Goal: Task Accomplishment & Management: Complete application form

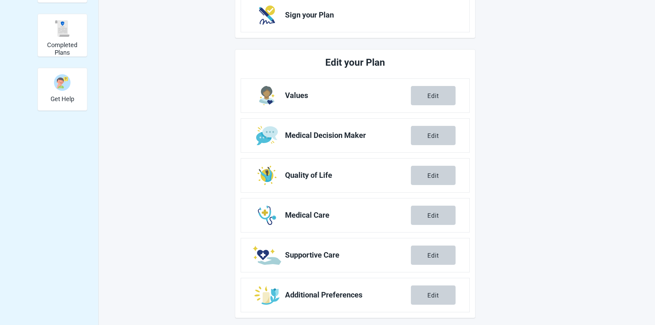
scroll to position [183, 0]
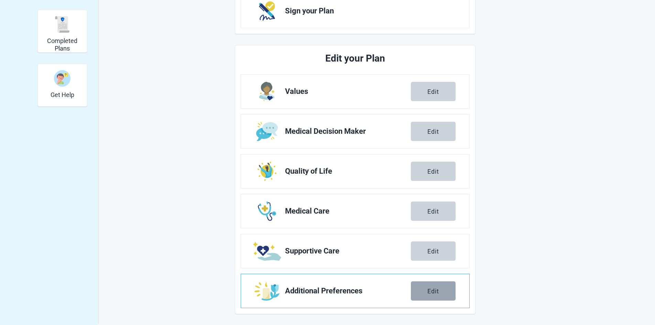
click at [427, 290] on div "Edit" at bounding box center [433, 290] width 12 height 7
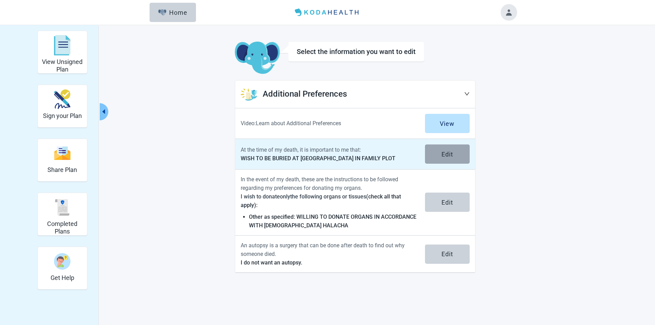
click at [448, 154] on div "Edit" at bounding box center [447, 154] width 12 height 7
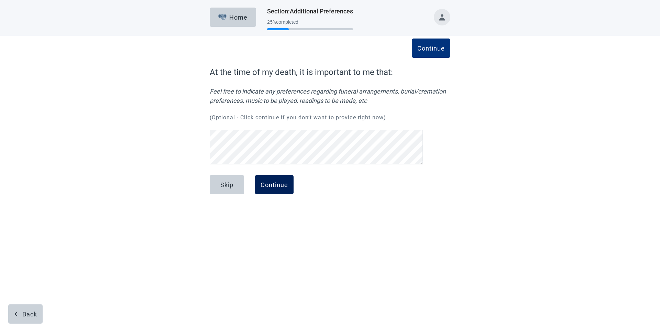
click at [281, 191] on button "Continue" at bounding box center [274, 184] width 39 height 19
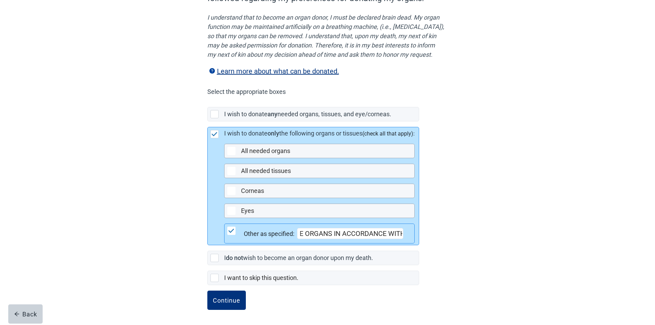
scroll to position [0, 158]
drag, startPoint x: 301, startPoint y: 233, endPoint x: 421, endPoint y: 235, distance: 120.0
click at [419, 235] on div "I wish to donate only the following organs or tissues (check all that apply): A…" at bounding box center [321, 186] width 195 height 118
click at [403, 232] on input "WILLING TO DONATE ORGANS IN ACCORDANCE WITH [DEMOGRAPHIC_DATA]" at bounding box center [350, 233] width 106 height 11
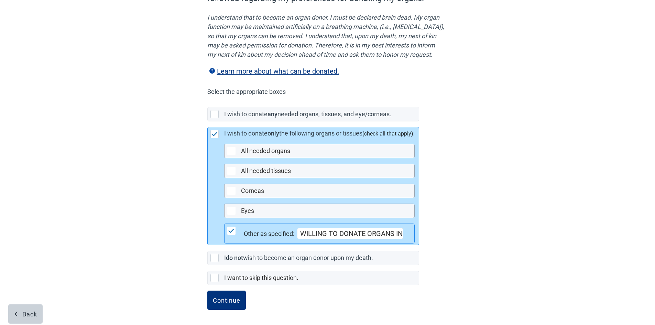
click at [400, 233] on input "WILLING TO DONATE ORGANS IN ACCORDANCE WITH [DEMOGRAPHIC_DATA] HALACHA PLEASE C…" at bounding box center [350, 233] width 106 height 11
paste input "[URL][DOMAIN_NAME]"
click at [330, 233] on input "WILLING TO DONATE ORGANS IN ACCORDANCE WITH [DEMOGRAPHIC_DATA] HALACHA PLEASE C…" at bounding box center [350, 233] width 106 height 11
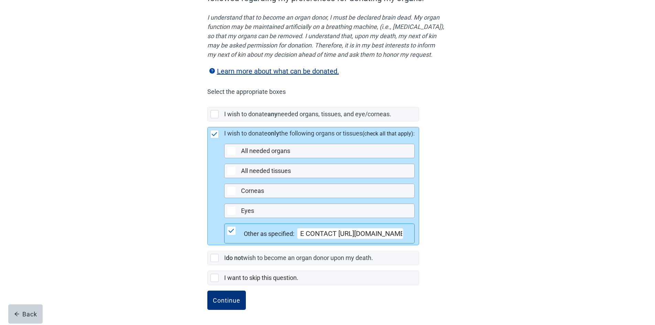
scroll to position [0, 0]
click at [395, 232] on input "WILLING TO DONATE ORGANS IN ACCORDANCE WITH [DEMOGRAPHIC_DATA] HALACHA PLEASE C…" at bounding box center [350, 233] width 106 height 11
paste input "Contact us by calling [PHONE_NUMBER] or via Whatsapp."
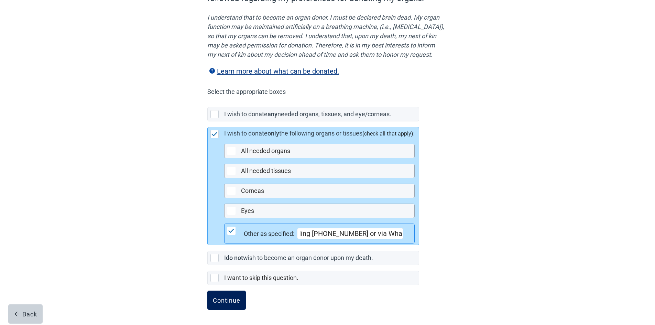
type input "WILLING TO DONATE ORGANS IN ACCORDANCE WITH [DEMOGRAPHIC_DATA] HALACHA PLEASE C…"
click at [226, 298] on div "Continue" at bounding box center [227, 300] width 28 height 7
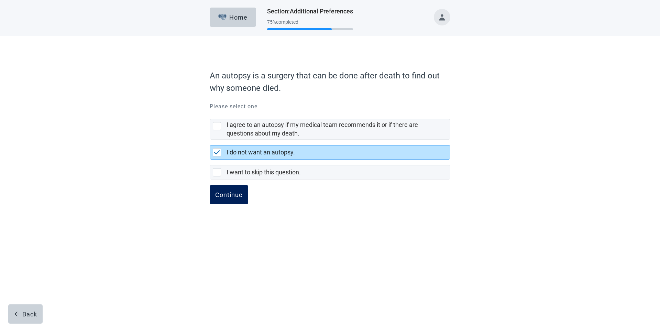
click at [220, 194] on div "Continue" at bounding box center [229, 194] width 28 height 7
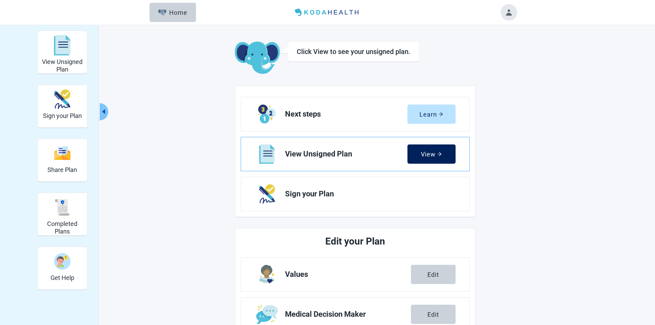
click at [428, 149] on button "View" at bounding box center [431, 153] width 48 height 19
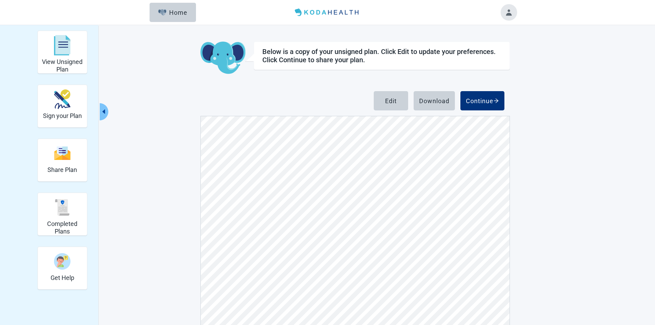
scroll to position [2413, 0]
click at [394, 101] on div "Edit" at bounding box center [391, 100] width 12 height 7
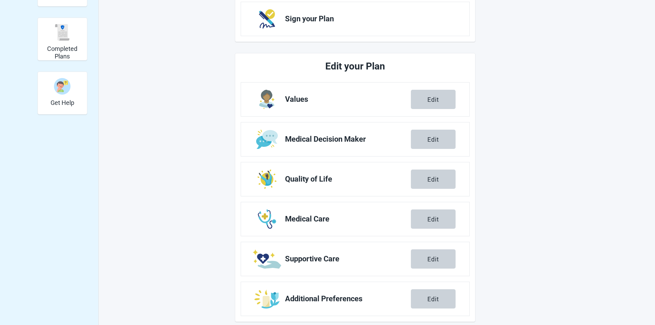
scroll to position [183, 0]
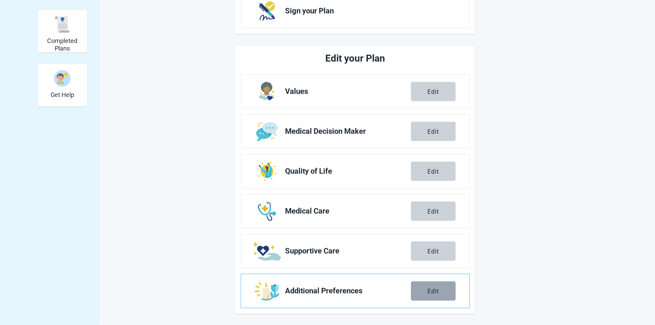
click at [429, 288] on div "Edit" at bounding box center [433, 290] width 12 height 7
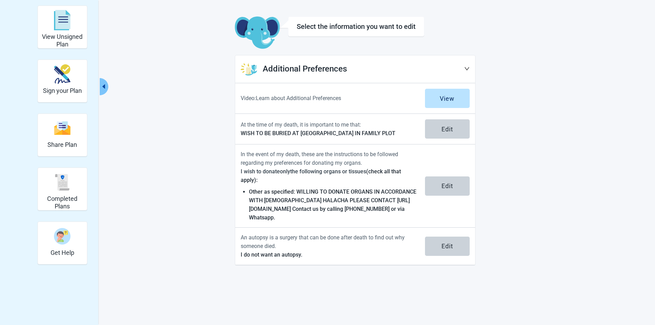
scroll to position [25, 0]
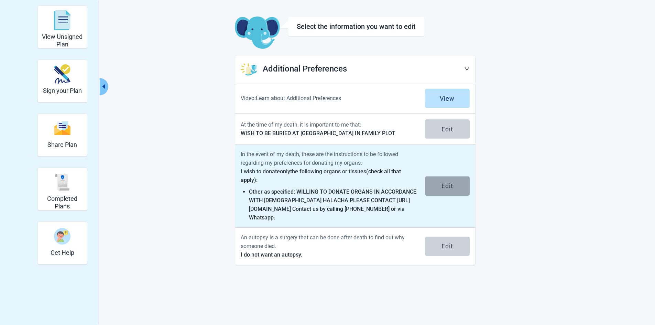
click at [446, 180] on button "Edit" at bounding box center [447, 185] width 45 height 19
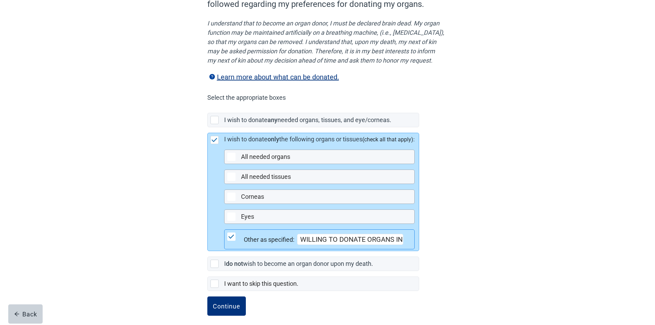
scroll to position [99, 0]
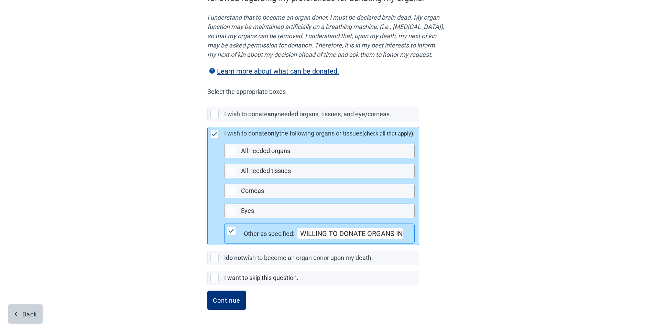
click at [399, 232] on input "WILLING TO DONATE ORGANS IN ACCORDANCE WITH [DEMOGRAPHIC_DATA] HALACHA PLEASE C…" at bounding box center [350, 233] width 106 height 11
type input "WILLING TO DONATE ORGANS IN ACCORDANCE WITH [DEMOGRAPHIC_DATA] HALACHA PLEASE C…"
click at [574, 211] on div "In the event of my death, these are the instructions to be followed regarding m…" at bounding box center [328, 135] width 590 height 379
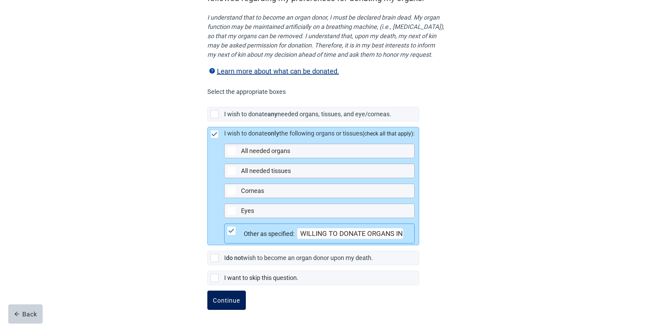
click at [229, 300] on div "Continue" at bounding box center [227, 300] width 28 height 7
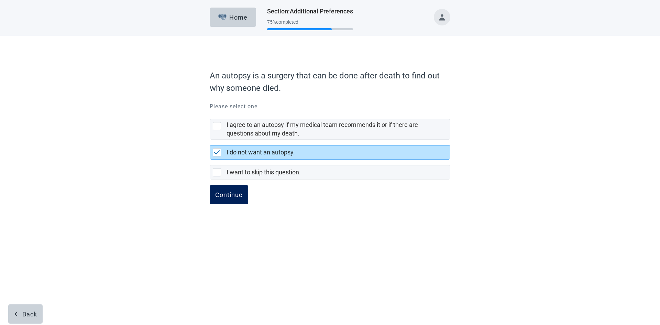
click at [225, 191] on div "Continue" at bounding box center [229, 194] width 28 height 7
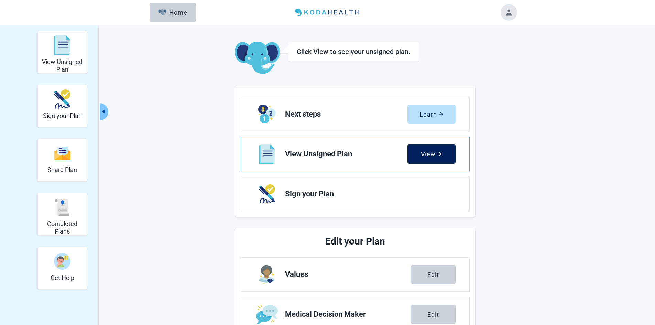
click at [423, 153] on div "View" at bounding box center [431, 154] width 21 height 7
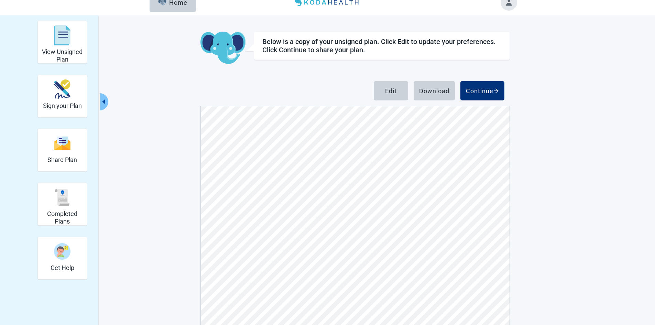
scroll to position [12, 0]
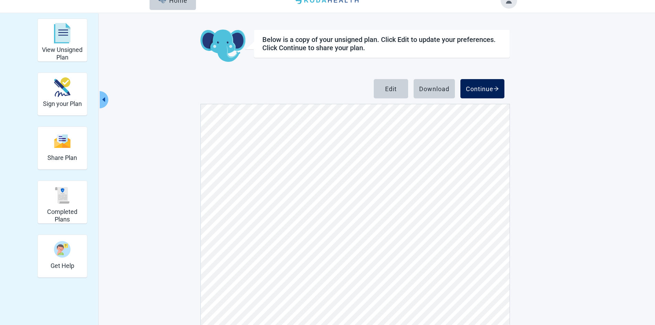
click at [479, 87] on div "Continue" at bounding box center [482, 88] width 33 height 7
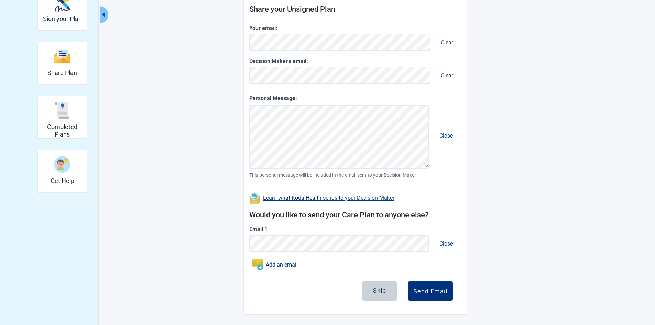
scroll to position [98, 0]
click at [379, 288] on div "Skip" at bounding box center [379, 289] width 13 height 7
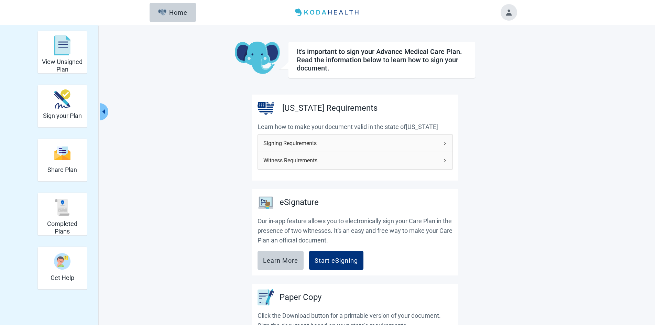
click at [301, 143] on span "Signing Requirements" at bounding box center [350, 143] width 175 height 9
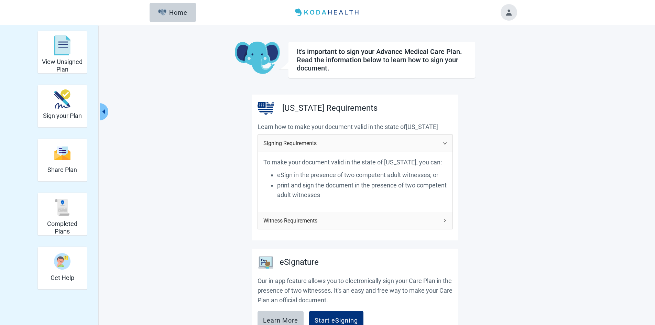
click at [298, 218] on span "Witness Requirements" at bounding box center [350, 220] width 175 height 9
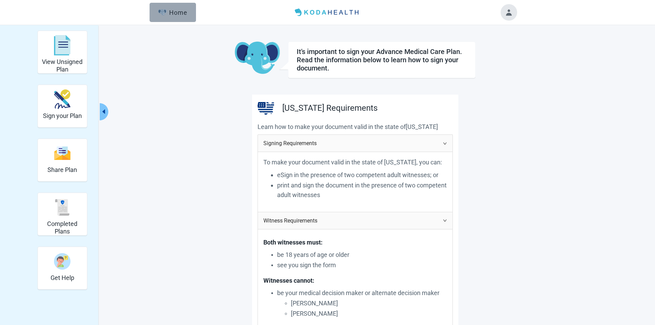
click at [166, 17] on button "Home" at bounding box center [173, 12] width 46 height 19
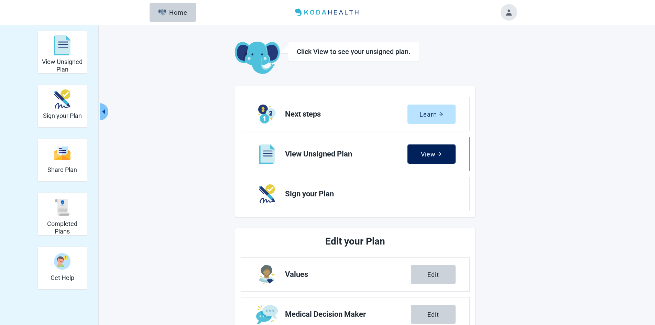
click at [426, 156] on div "View" at bounding box center [431, 154] width 21 height 7
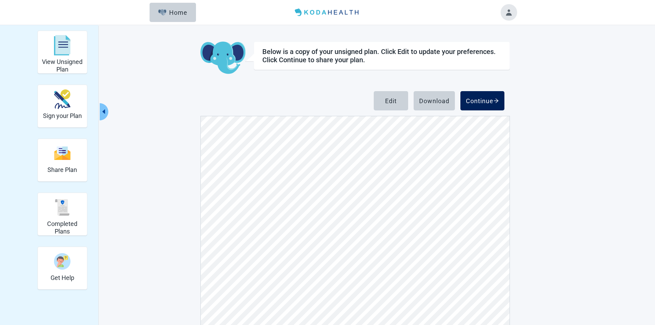
click at [484, 102] on div "Continue" at bounding box center [482, 100] width 33 height 7
click at [429, 100] on div "Download" at bounding box center [434, 100] width 30 height 7
click at [505, 12] on button "Toggle account menu" at bounding box center [509, 12] width 17 height 17
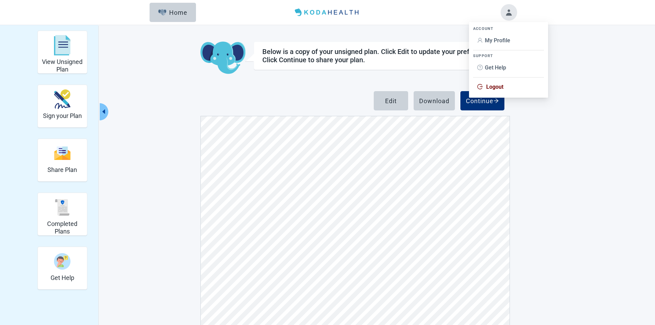
click at [495, 88] on span "Logout" at bounding box center [494, 87] width 17 height 7
